Goal: Register for event/course

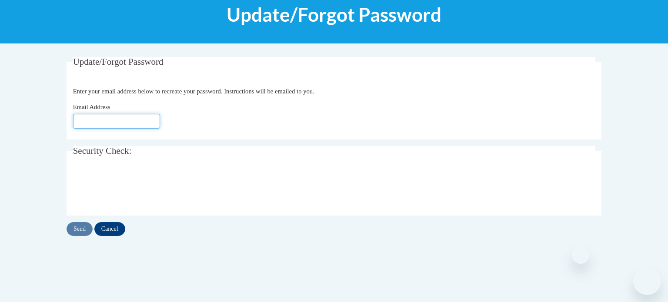
click at [133, 121] on input "Email Address" at bounding box center [116, 121] width 87 height 15
type input "niki"
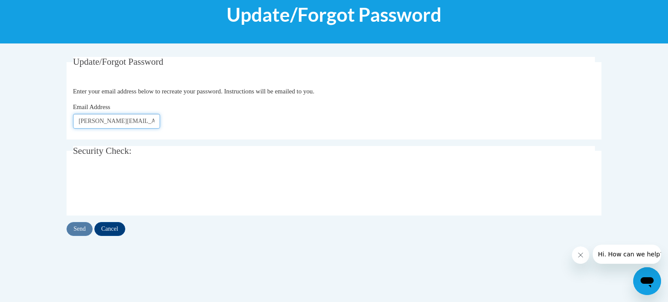
type input "Niki.sanger@wrps.net"
click at [82, 227] on input "Send" at bounding box center [80, 229] width 26 height 14
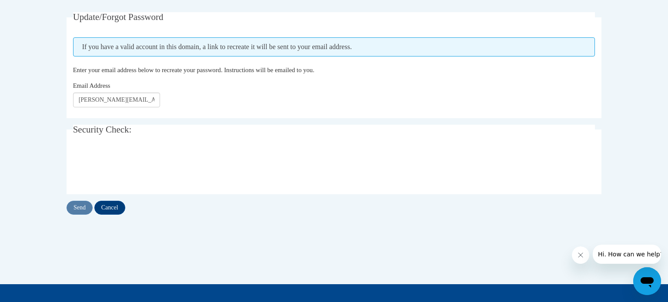
scroll to position [163, 0]
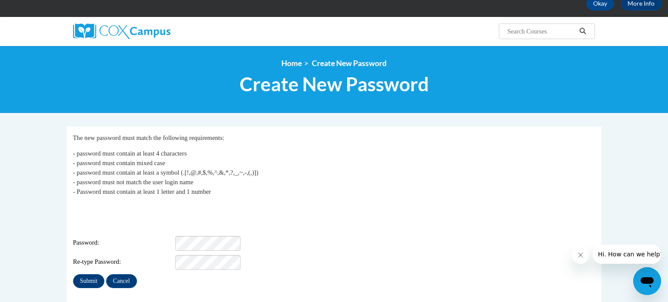
scroll to position [48, 0]
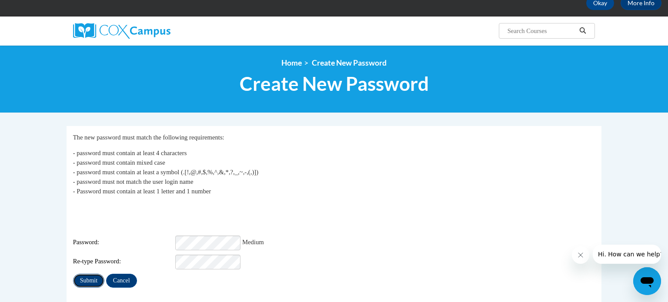
click at [97, 274] on input "Submit" at bounding box center [88, 281] width 31 height 14
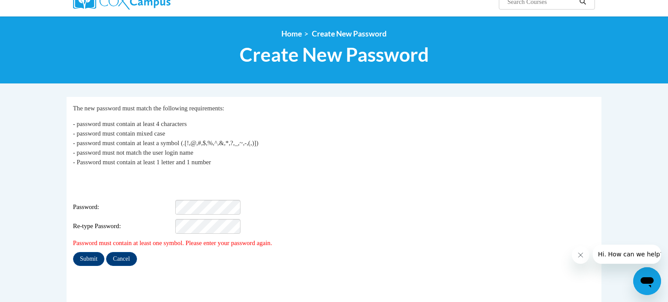
scroll to position [78, 0]
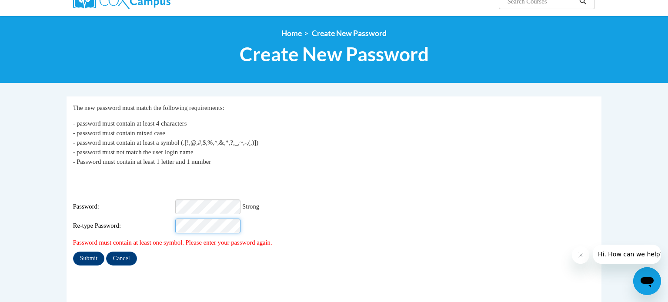
click at [73, 252] on input "Submit" at bounding box center [88, 259] width 31 height 14
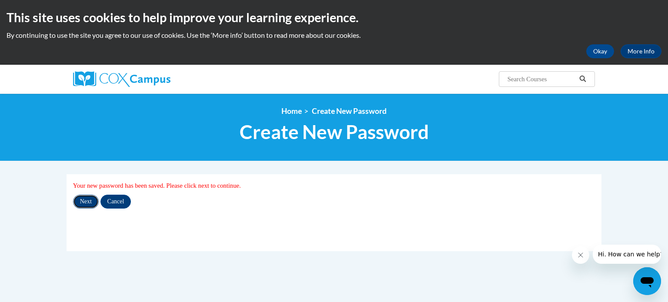
click at [88, 201] on input "Next" at bounding box center [86, 202] width 26 height 14
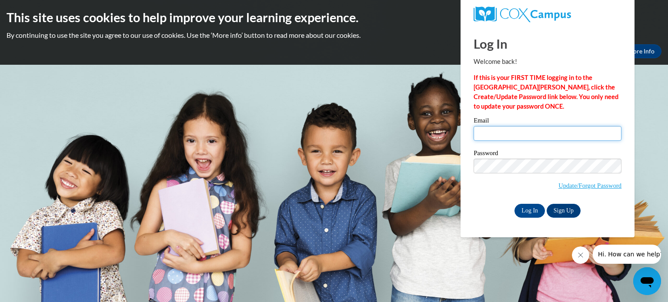
click at [574, 133] on input "Email" at bounding box center [547, 133] width 148 height 15
type input "[PERSON_NAME][EMAIL_ADDRESS][PERSON_NAME][DOMAIN_NAME]"
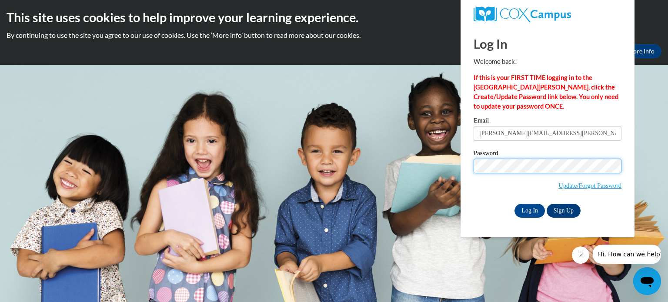
click at [514, 204] on input "Log In" at bounding box center [529, 211] width 30 height 14
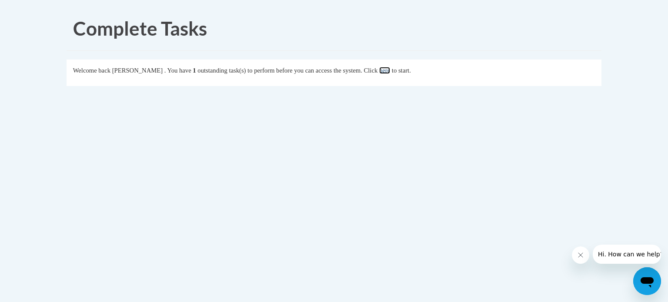
click at [390, 69] on link "here" at bounding box center [384, 70] width 11 height 7
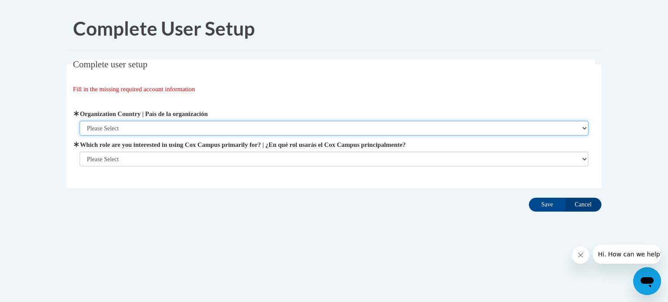
click at [258, 129] on select "Please Select [GEOGRAPHIC_DATA] | [GEOGRAPHIC_DATA] Outside of [GEOGRAPHIC_DATA…" at bounding box center [334, 128] width 509 height 15
select select "ad49bcad-a171-4b2e-b99c-48b446064914"
click at [80, 121] on select "Please Select United States | Estados Unidos Outside of the United States | Fue…" at bounding box center [334, 128] width 509 height 15
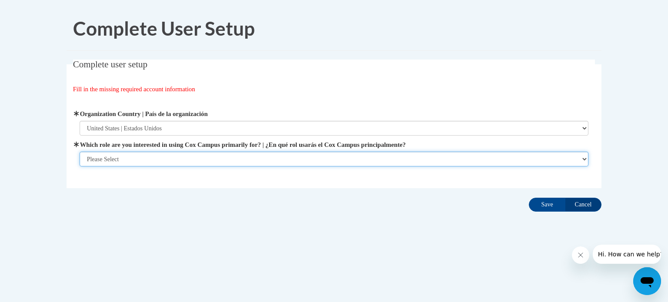
click at [243, 161] on select "Please Select College/University | Colegio/Universidad Community/Nonprofit Part…" at bounding box center [334, 159] width 509 height 15
select select "fbf2d438-af2f-41f8-98f1-81c410e29de3"
click at [80, 167] on select "Please Select College/University | Colegio/Universidad Community/Nonprofit Part…" at bounding box center [334, 159] width 509 height 15
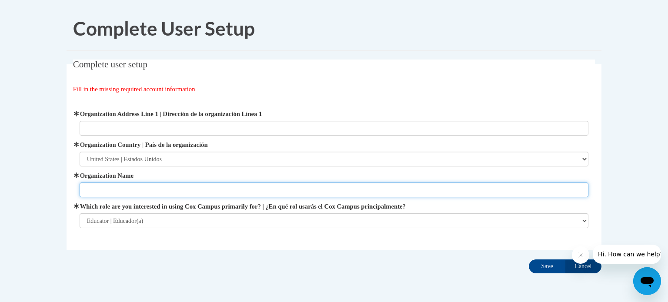
click at [217, 197] on input "Organization Name" at bounding box center [334, 190] width 509 height 15
type input "U"
type input "WRPS"
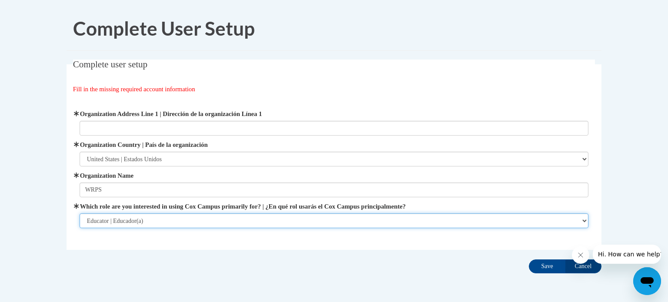
click at [219, 224] on select "Please Select College/University | Colegio/Universidad Community/Nonprofit Part…" at bounding box center [334, 220] width 509 height 15
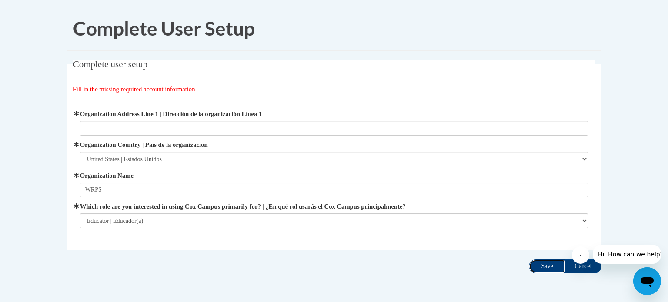
click at [543, 268] on input "Save" at bounding box center [547, 267] width 37 height 14
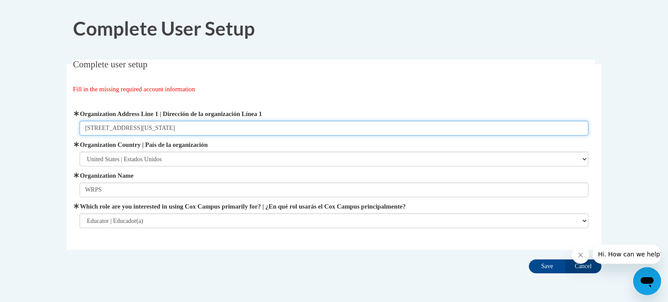
click at [154, 127] on input "471 Grove Avenue WIsconsin Rapids, WI 54494" at bounding box center [334, 128] width 509 height 15
type input "[STREET_ADDRESS][US_STATE]"
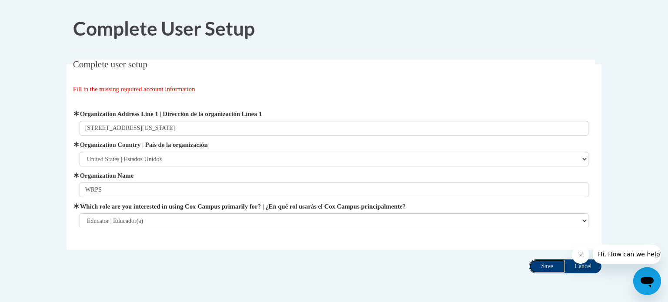
click at [543, 268] on input "Save" at bounding box center [547, 267] width 37 height 14
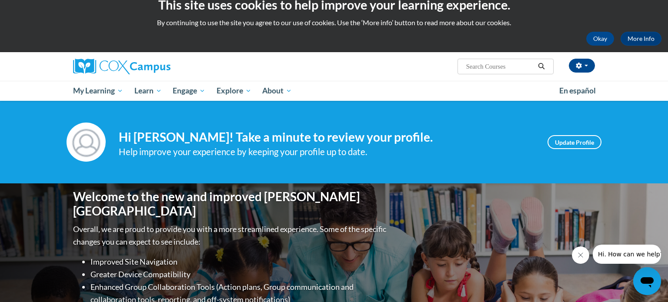
scroll to position [16, 0]
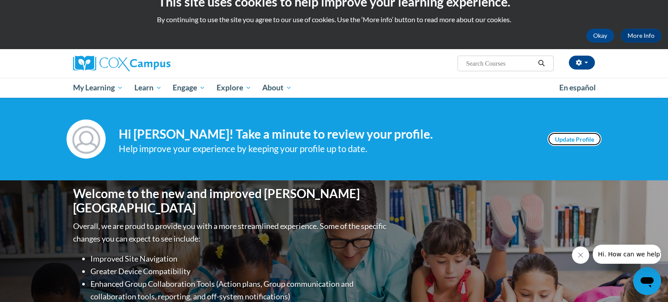
click at [562, 137] on link "Update Profile" at bounding box center [574, 139] width 54 height 14
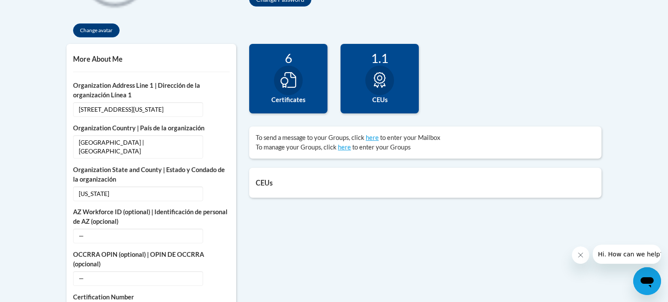
scroll to position [273, 0]
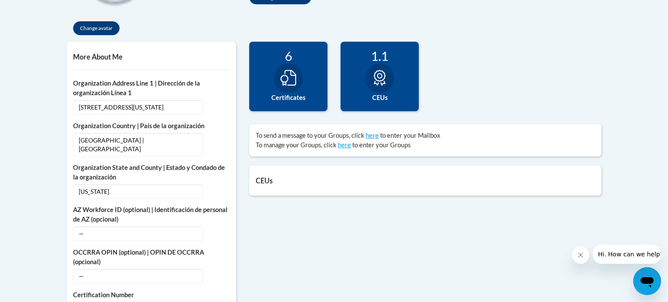
click at [292, 75] on icon at bounding box center [288, 78] width 16 height 16
click at [283, 100] on label "Certificates" at bounding box center [288, 98] width 65 height 10
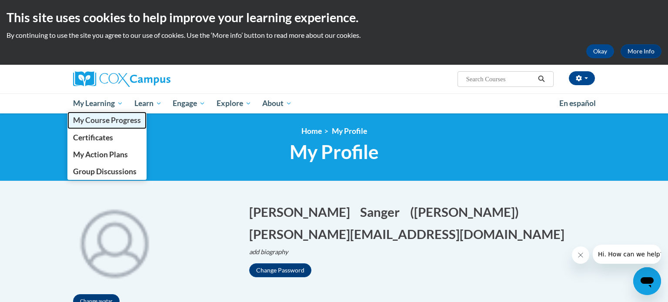
click at [112, 123] on span "My Course Progress" at bounding box center [107, 120] width 68 height 9
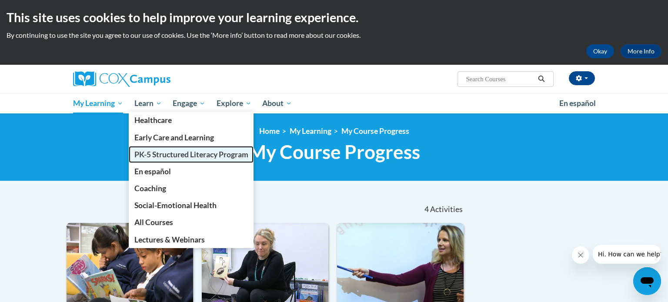
click at [174, 153] on span "PK-5 Structured Literacy Program" at bounding box center [191, 154] width 114 height 9
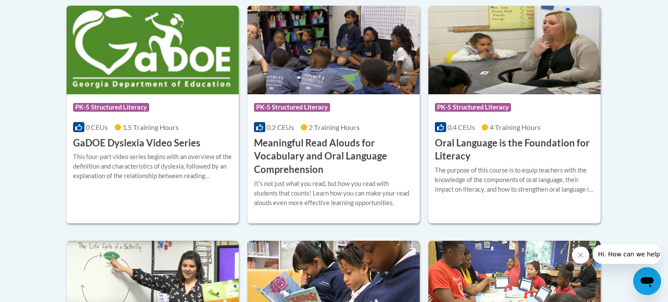
scroll to position [605, 0]
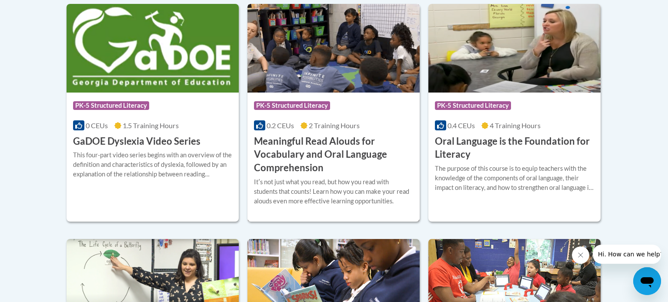
click at [351, 141] on h3 "Meaningful Read Alouds for Vocabulary and Oral Language Comprehension" at bounding box center [333, 155] width 159 height 40
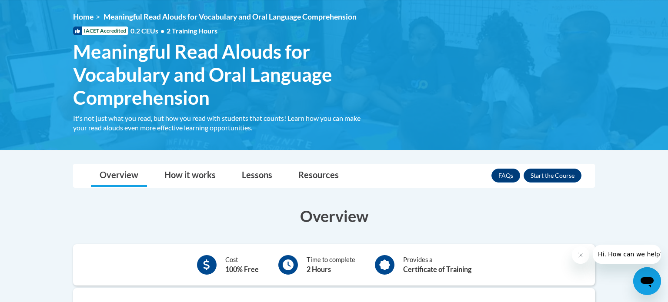
scroll to position [111, 0]
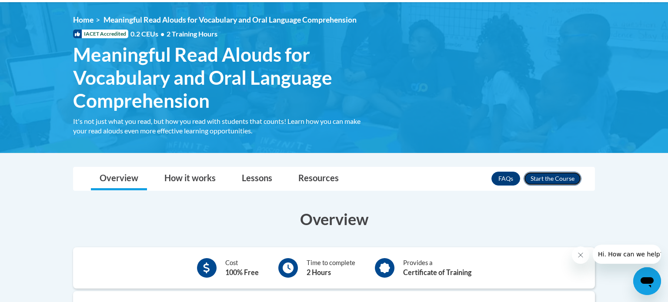
click at [568, 177] on button "Enroll" at bounding box center [552, 179] width 58 height 14
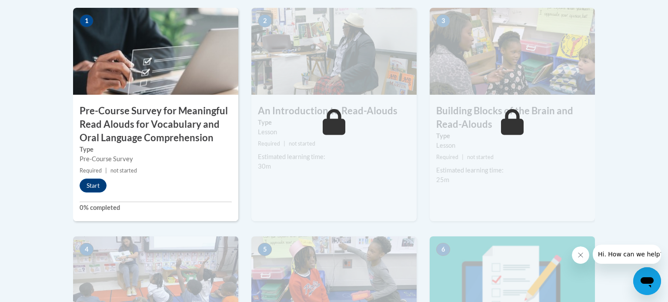
scroll to position [306, 0]
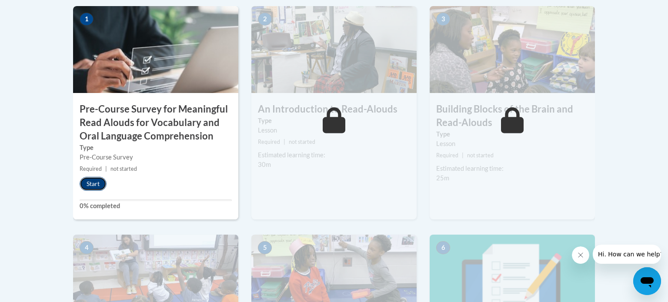
click at [93, 183] on button "Start" at bounding box center [93, 184] width 27 height 14
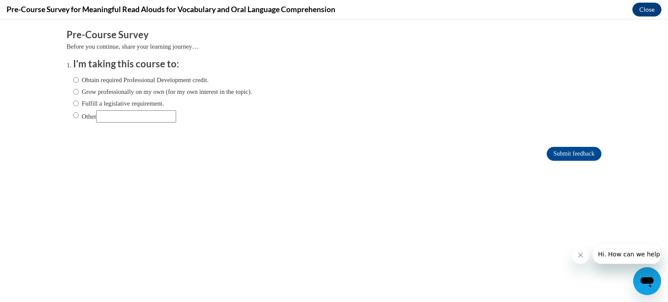
scroll to position [0, 0]
click at [75, 79] on input "Obtain required Professional Development credit." at bounding box center [76, 80] width 6 height 10
radio input "true"
click at [76, 103] on input "Fulfill a legislative requirement." at bounding box center [76, 104] width 6 height 10
radio input "true"
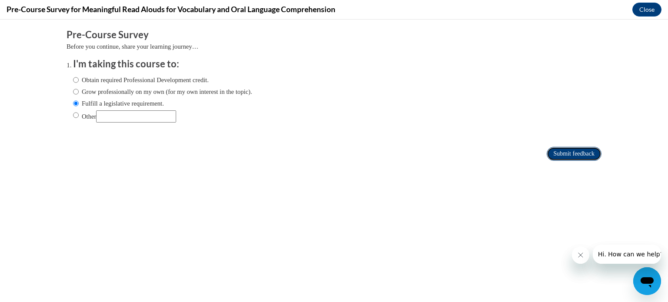
click at [567, 152] on input "Submit feedback" at bounding box center [574, 154] width 55 height 14
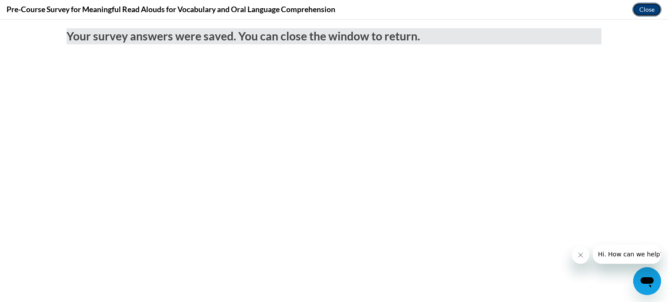
click at [647, 12] on button "Close" at bounding box center [646, 10] width 29 height 14
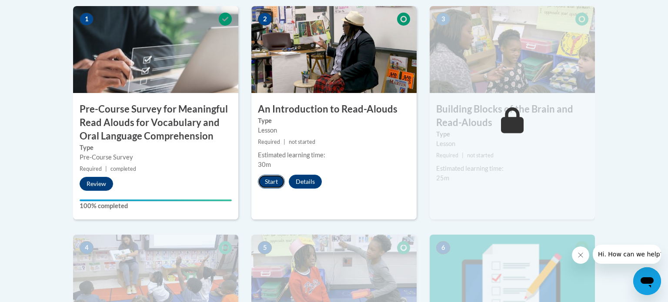
click at [273, 180] on button "Start" at bounding box center [271, 182] width 27 height 14
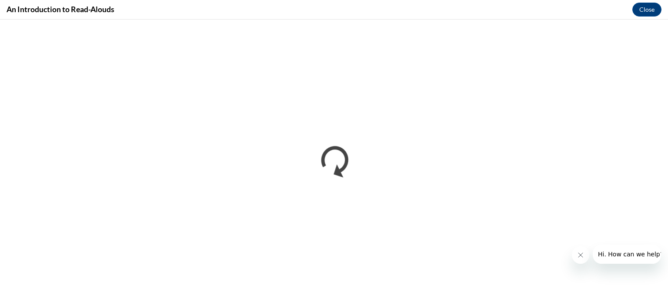
click at [584, 256] on button "Close message from company" at bounding box center [580, 255] width 17 height 17
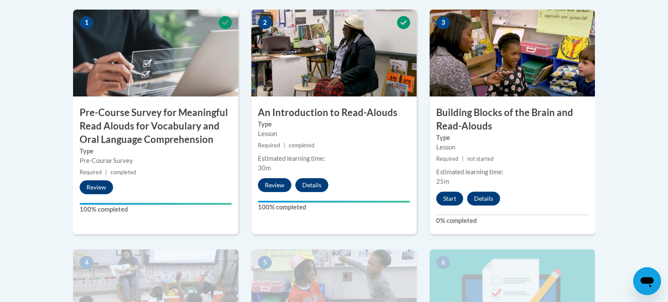
scroll to position [304, 0]
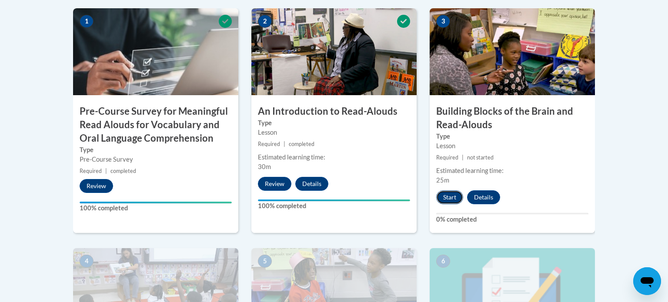
click at [443, 198] on button "Start" at bounding box center [449, 197] width 27 height 14
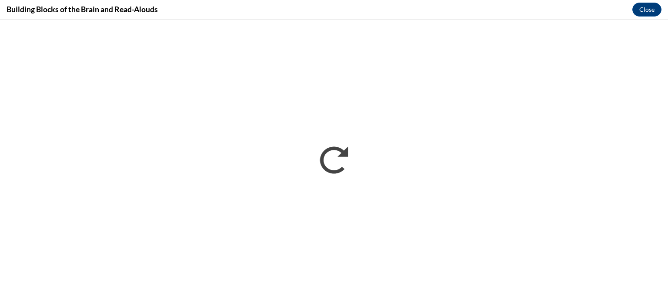
scroll to position [0, 0]
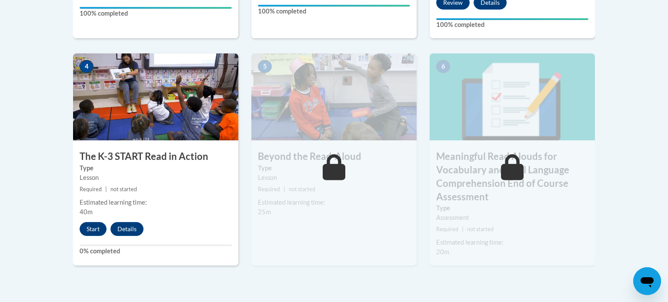
scroll to position [500, 0]
